Goal: Communication & Community: Answer question/provide support

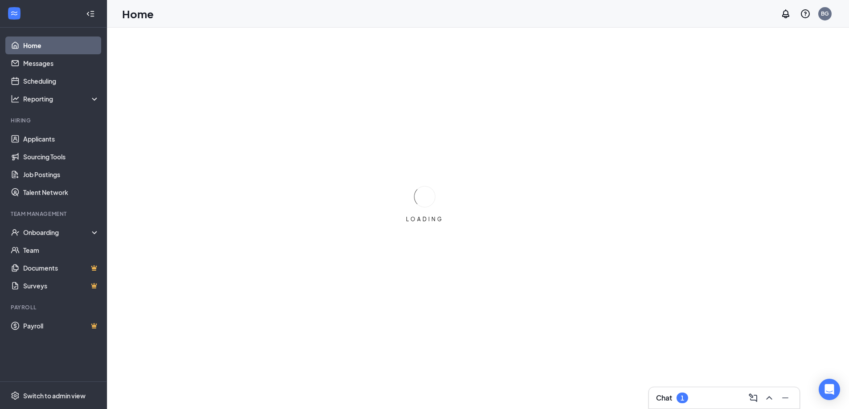
click at [727, 397] on div "Chat 1" at bounding box center [724, 398] width 136 height 14
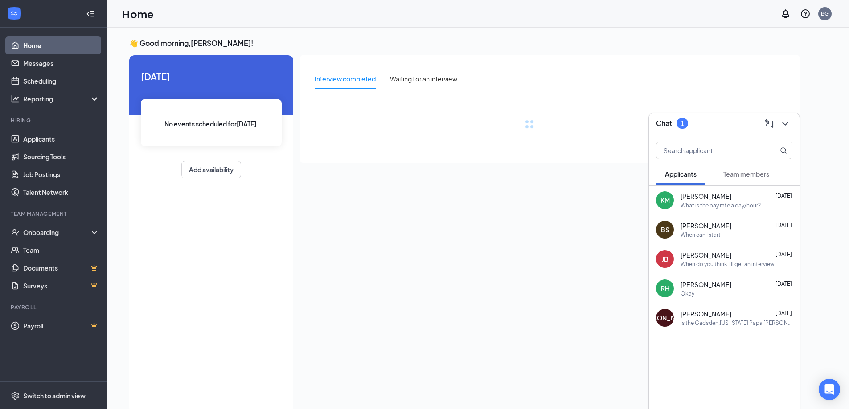
click at [747, 170] on div "Team members" at bounding box center [746, 174] width 46 height 9
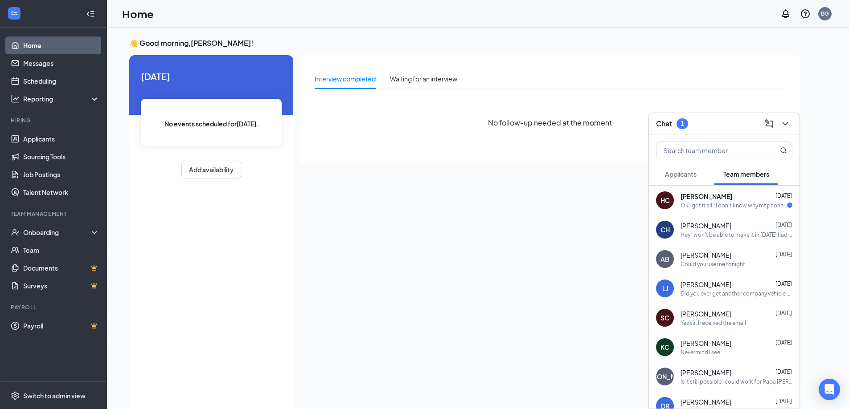
click at [728, 200] on span "[PERSON_NAME]" at bounding box center [706, 196] width 52 height 9
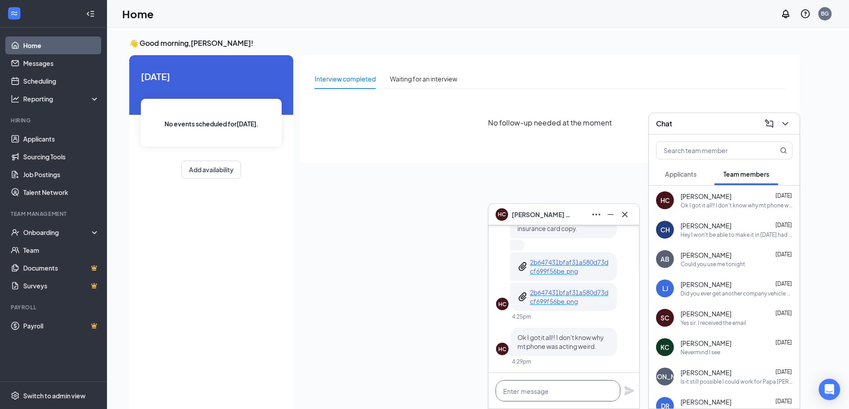
drag, startPoint x: 533, startPoint y: 392, endPoint x: 541, endPoint y: 391, distance: 7.6
click at [535, 391] on textarea at bounding box center [557, 390] width 125 height 21
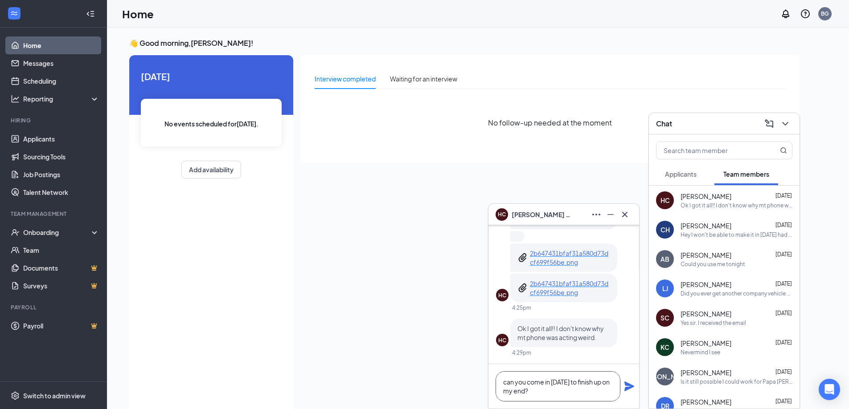
type textarea "can you come in [DATE] to finish up on my end?"
click at [628, 383] on icon "Plane" at bounding box center [629, 386] width 11 height 11
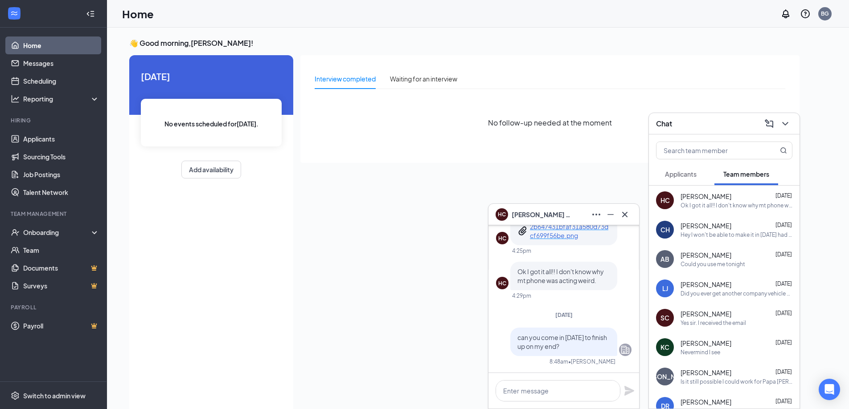
scroll to position [0, 0]
click at [784, 121] on icon "ChevronDown" at bounding box center [785, 123] width 11 height 11
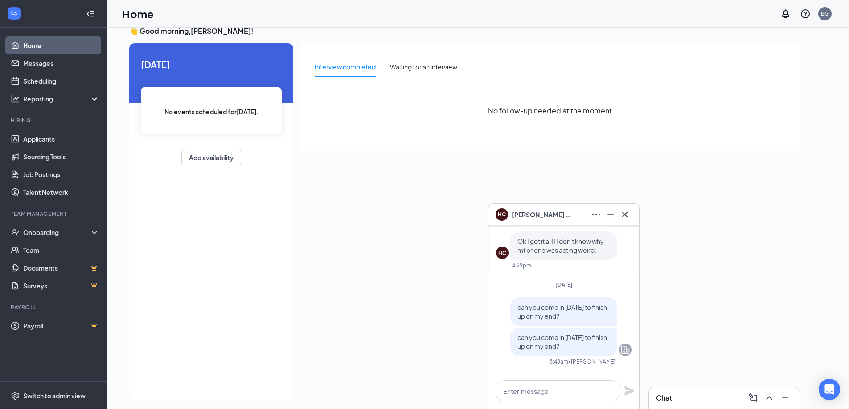
scroll to position [19, 0]
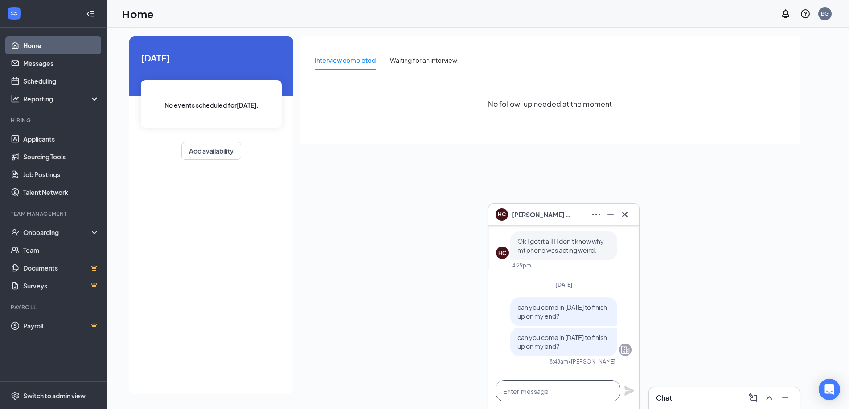
click at [542, 395] on textarea at bounding box center [557, 390] width 125 height 21
click at [629, 214] on icon "Cross" at bounding box center [624, 214] width 11 height 11
